Goal: Task Accomplishment & Management: Use online tool/utility

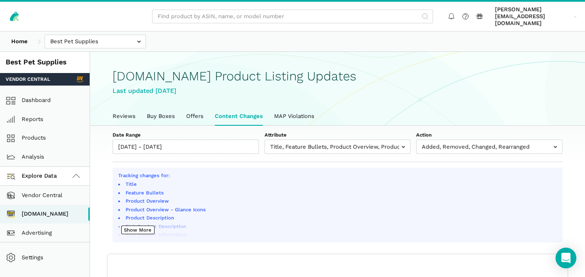
select select "100"
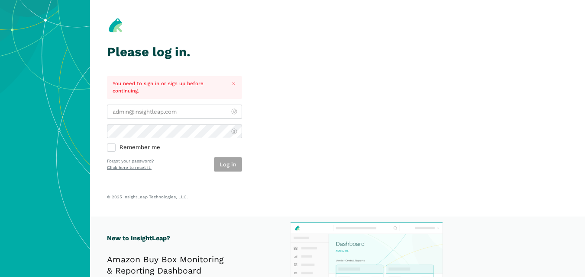
type input "[PERSON_NAME][EMAIL_ADDRESS][DOMAIN_NAME]"
click at [231, 164] on div "Log in" at bounding box center [228, 165] width 28 height 14
click at [231, 164] on button "Log in" at bounding box center [228, 165] width 28 height 14
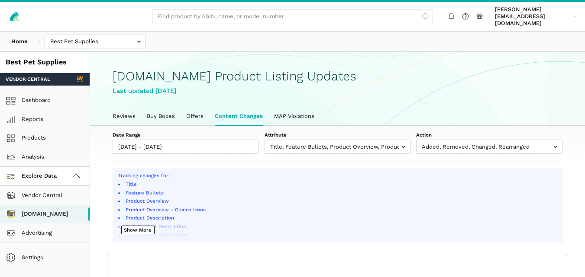
scroll to position [3, 0]
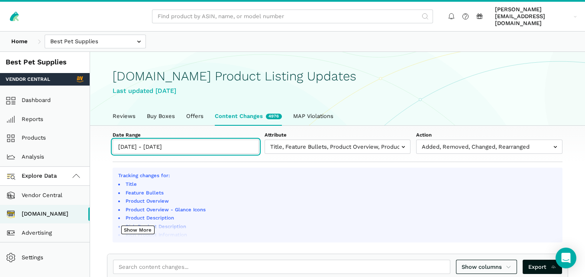
click at [207, 140] on input "09/26/2025 - 10/02/2025" at bounding box center [186, 147] width 146 height 14
type input "09/26/2025"
type input "10/02/2025"
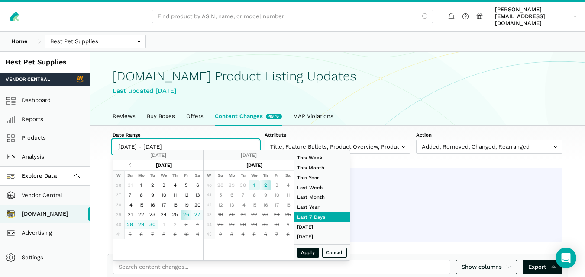
type input "[DATE]"
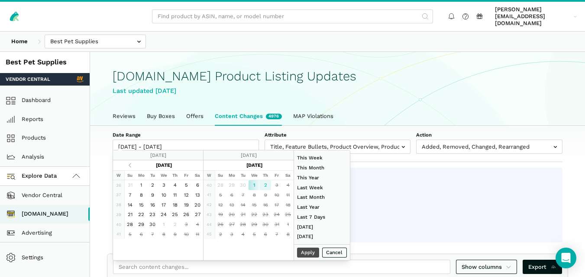
type input "10/02/2025"
type input "09/14/2025"
type input "09/20/2025"
type input "08/01/2025"
type input "08/31/2025"
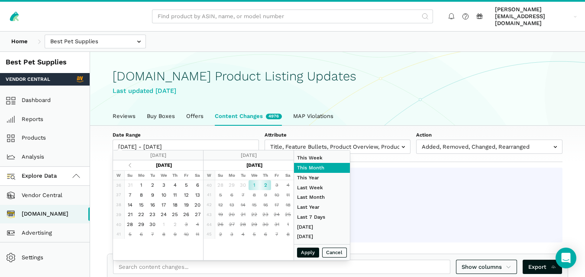
type input "[DATE]"
type input "10/02/2025"
click at [306, 252] on button "Apply" at bounding box center [308, 253] width 23 height 10
type input "10/01/2025 - 10/02/2025"
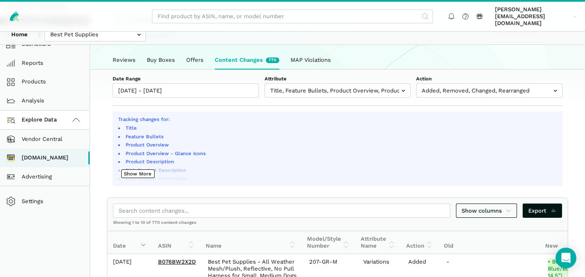
scroll to position [75, 0]
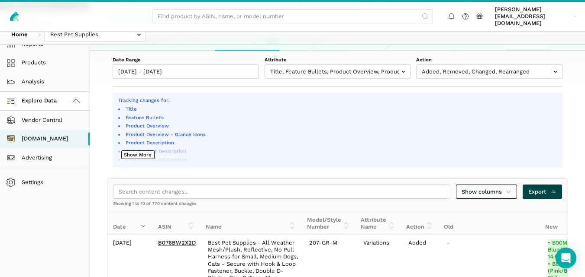
click at [544, 188] on span "Export" at bounding box center [542, 192] width 28 height 9
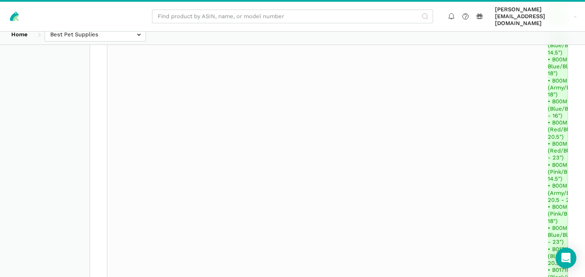
scroll to position [11043, 0]
select select "100"
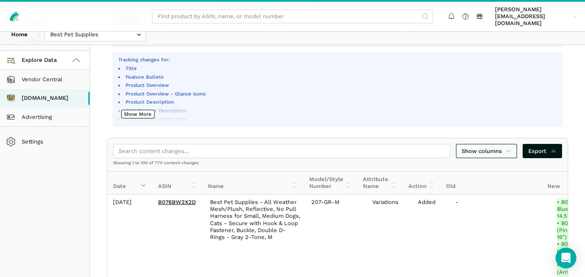
scroll to position [121, 0]
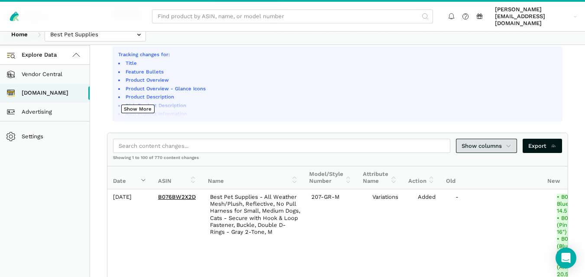
click at [511, 142] on icon at bounding box center [508, 146] width 6 height 9
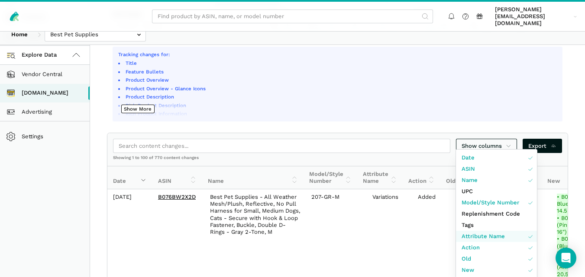
click at [496, 239] on span "Attribute Name" at bounding box center [482, 236] width 43 height 9
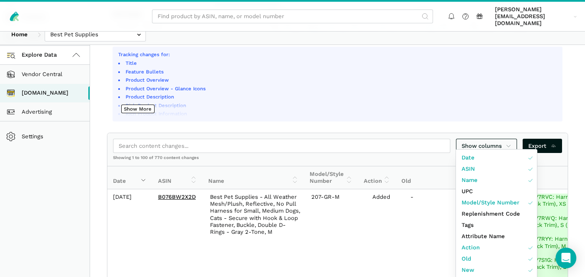
click at [576, 138] on div at bounding box center [292, 138] width 585 height 277
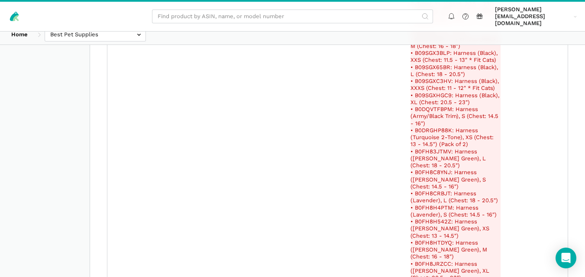
scroll to position [5073, 0]
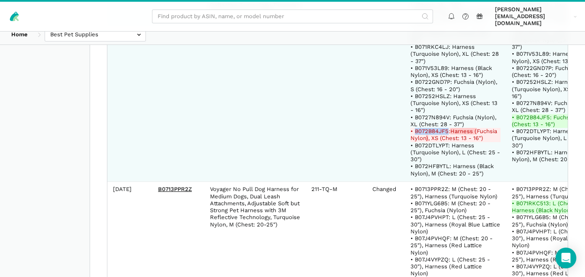
drag, startPoint x: 439, startPoint y: 103, endPoint x: 407, endPoint y: 103, distance: 31.6
click at [410, 128] on del "• B072B84JF5: Harness ( Fuchsia Nylon ) , XS (Chest: 13 - 16")" at bounding box center [455, 135] width 90 height 14
copy del "B072B84JF5"
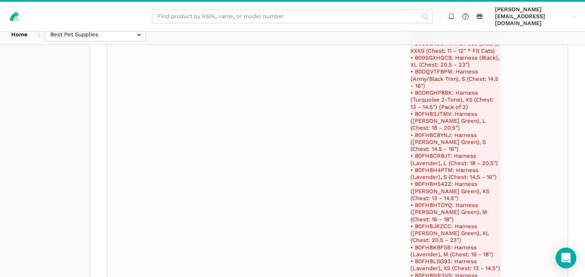
scroll to position [107838, 0]
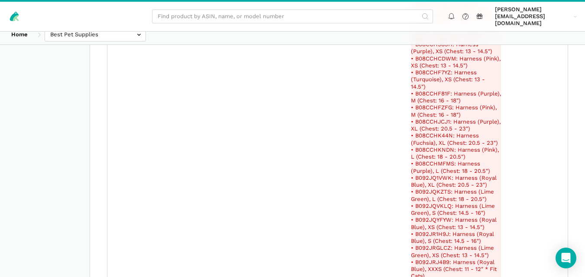
scroll to position [128999, 0]
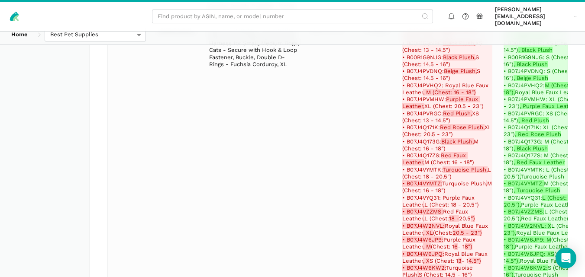
scroll to position [151123, 0]
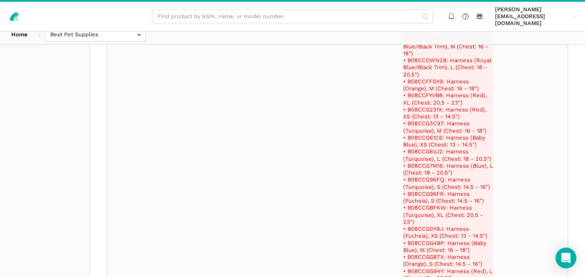
scroll to position [144216, 0]
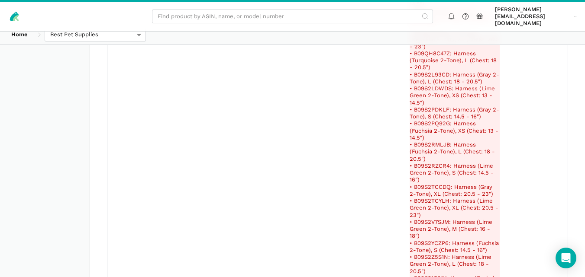
scroll to position [134020, 0]
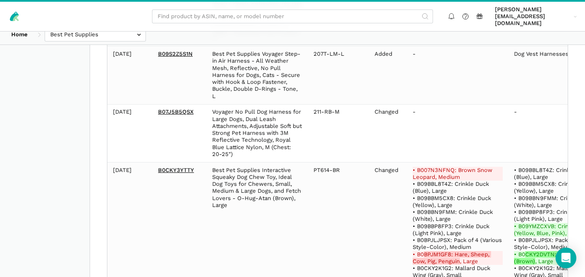
scroll to position [39696, 0]
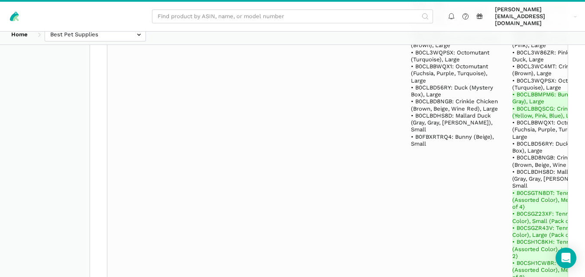
scroll to position [22767, 0]
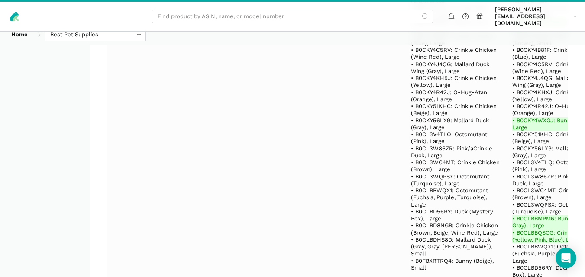
drag, startPoint x: 440, startPoint y: 197, endPoint x: 407, endPoint y: 196, distance: 32.9
copy del "B0 BPJM1GF8"
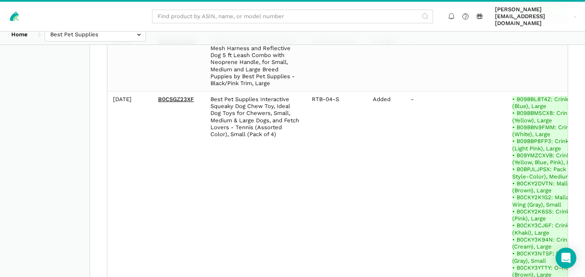
scroll to position [24384, 0]
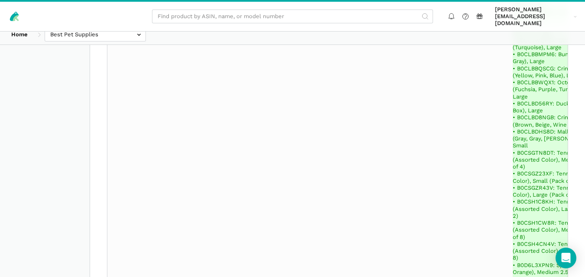
scroll to position [11931, 0]
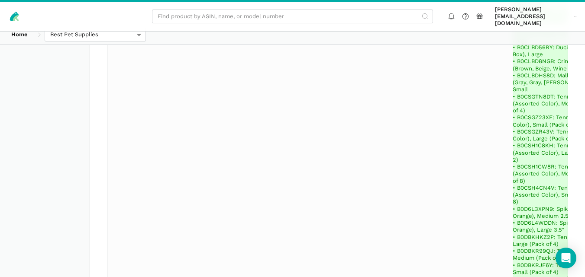
drag, startPoint x: 193, startPoint y: 138, endPoint x: 158, endPoint y: 136, distance: 35.5
copy link "B0DQVR8RRJ"
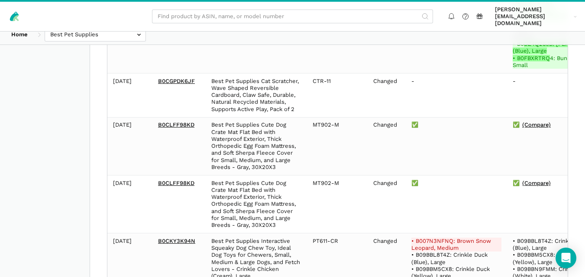
scroll to position [5093, 0]
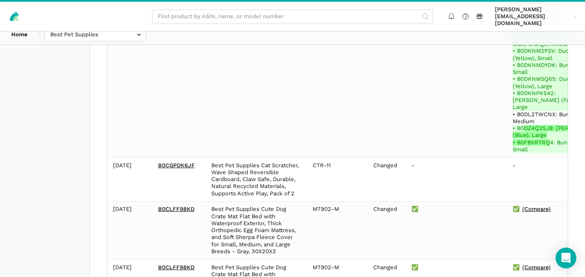
drag, startPoint x: 442, startPoint y: 165, endPoint x: 408, endPoint y: 165, distance: 34.6
copy del "B007N3NFNQ"
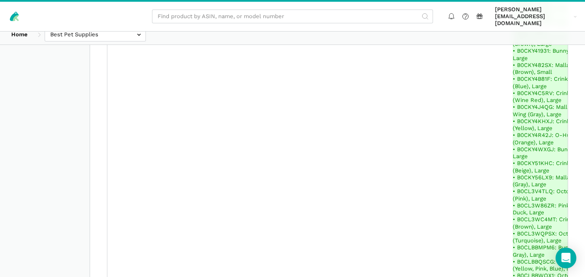
scroll to position [0, 0]
